Goal: Information Seeking & Learning: Learn about a topic

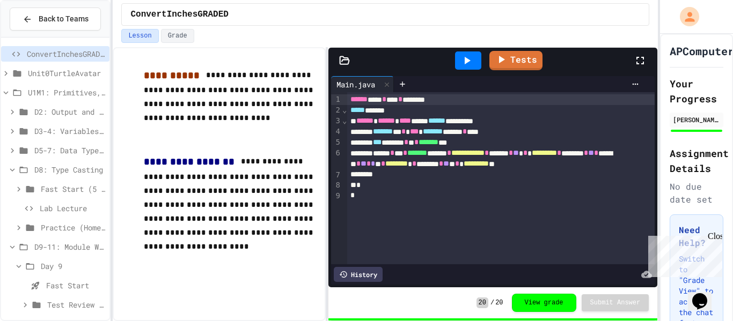
scroll to position [24, 0]
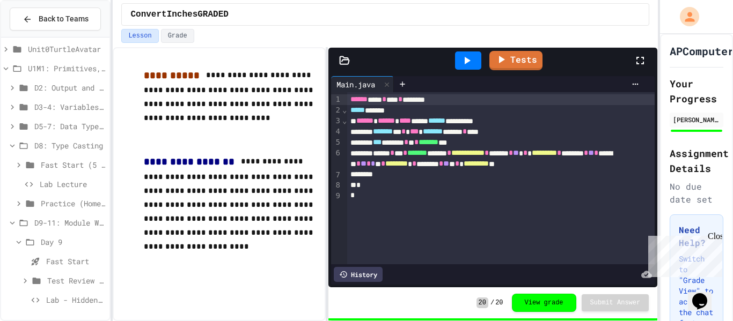
click at [82, 306] on div "Lab - Hidden Figures: Launch Weight Calculator" at bounding box center [55, 300] width 108 height 16
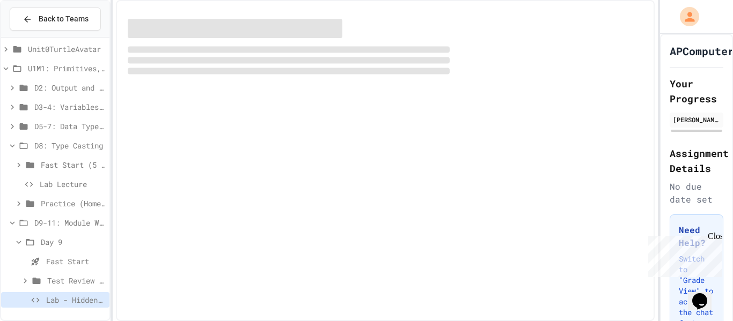
scroll to position [16, 0]
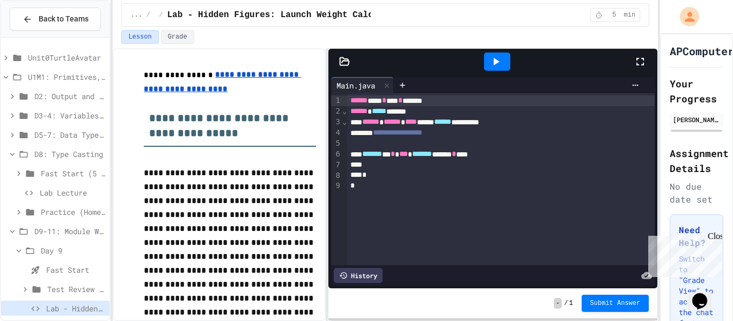
click at [367, 158] on span "*******" at bounding box center [372, 154] width 20 height 8
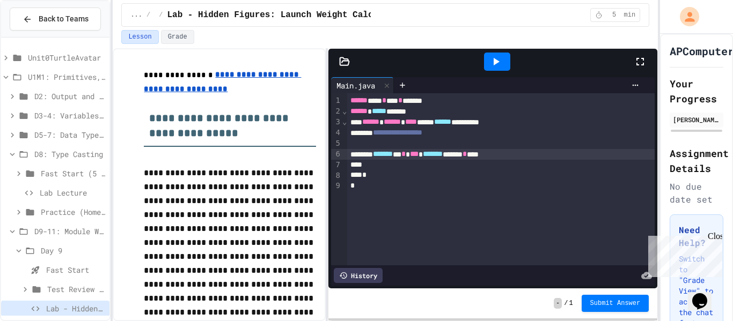
click at [555, 153] on div "******* * * *** ******* ******* * ****" at bounding box center [500, 154] width 307 height 11
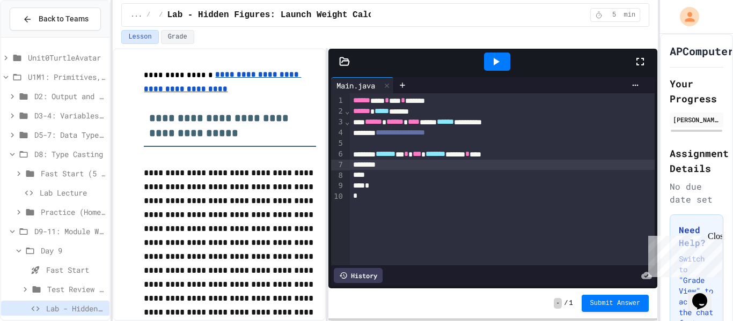
click at [79, 136] on span "D5-7: Data Types and Number Calculations" at bounding box center [69, 134] width 71 height 11
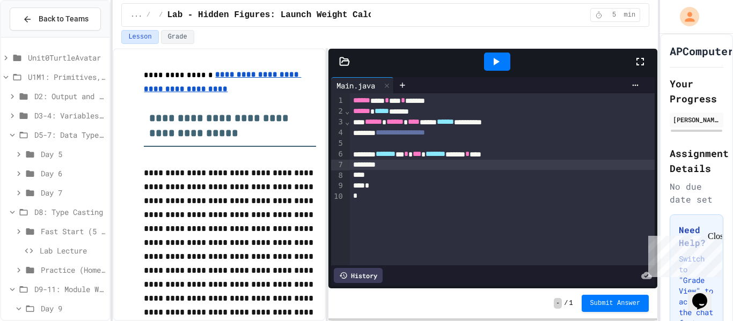
click at [58, 193] on span "Day 7" at bounding box center [73, 192] width 64 height 11
click at [73, 193] on span "Day 7" at bounding box center [73, 192] width 64 height 11
click at [76, 131] on span "D5-7: Data Types and Number Calculations" at bounding box center [69, 134] width 71 height 11
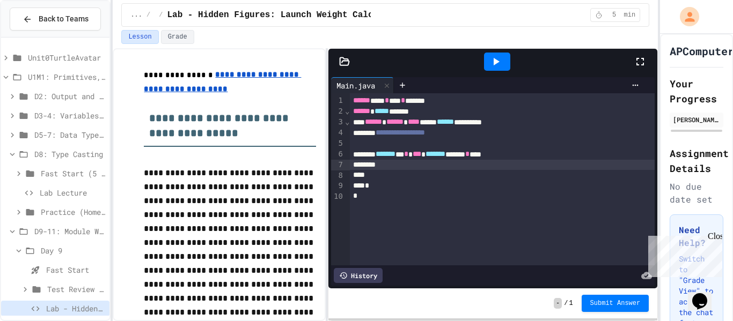
click at [86, 121] on div "D3-4: Variables and Input" at bounding box center [55, 116] width 108 height 16
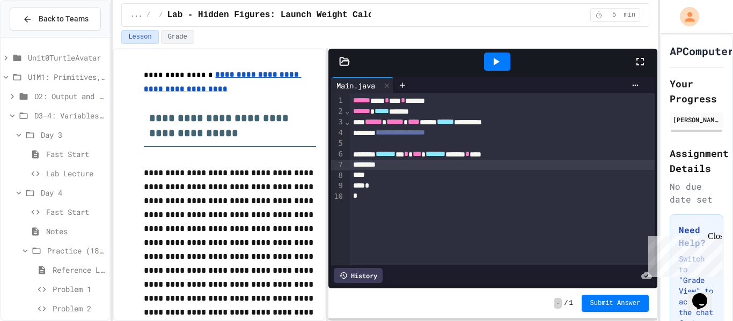
click at [82, 290] on span "Problem 1" at bounding box center [79, 289] width 53 height 11
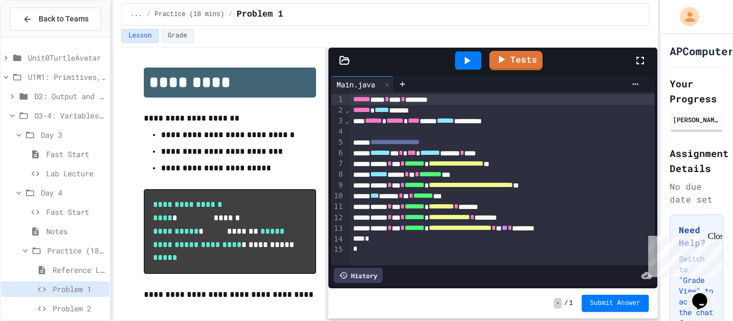
click at [48, 249] on span "Practice (18 mins)" at bounding box center [76, 250] width 58 height 11
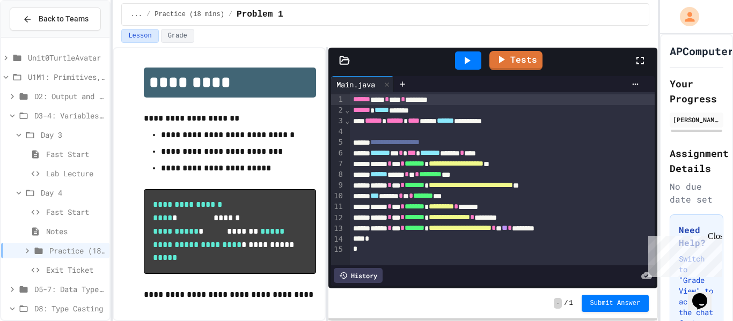
click at [62, 199] on div "Day 4" at bounding box center [55, 193] width 108 height 16
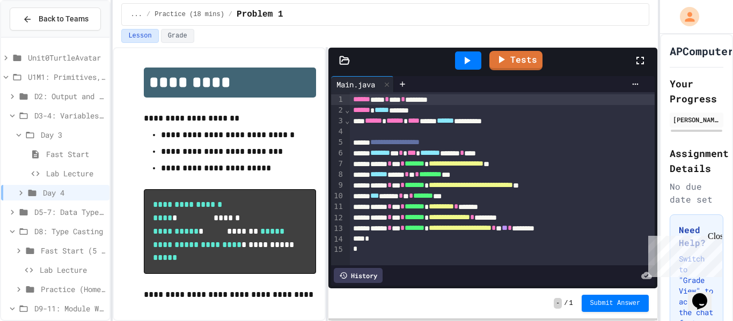
click at [71, 119] on span "D3-4: Variables and Input" at bounding box center [69, 115] width 71 height 11
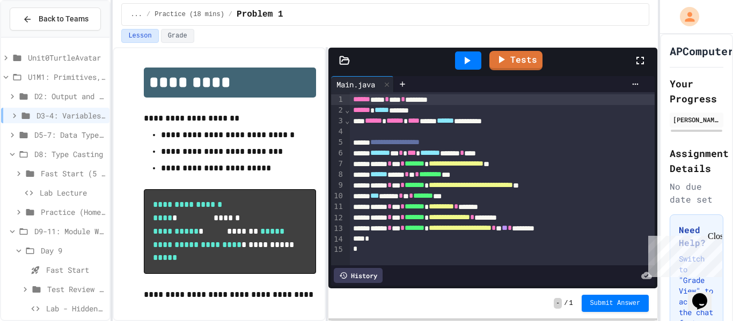
click at [83, 310] on span "Lab - Hidden Figures: Launch Weight Calculator" at bounding box center [75, 308] width 59 height 11
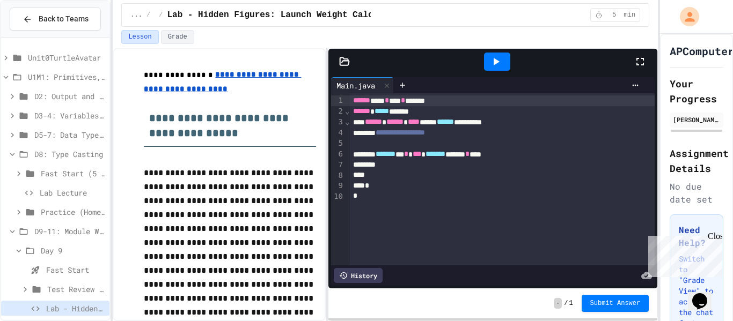
click at [553, 158] on div "******* * * *** ******* ******* * ****" at bounding box center [502, 154] width 305 height 11
